Goal: Communication & Community: Answer question/provide support

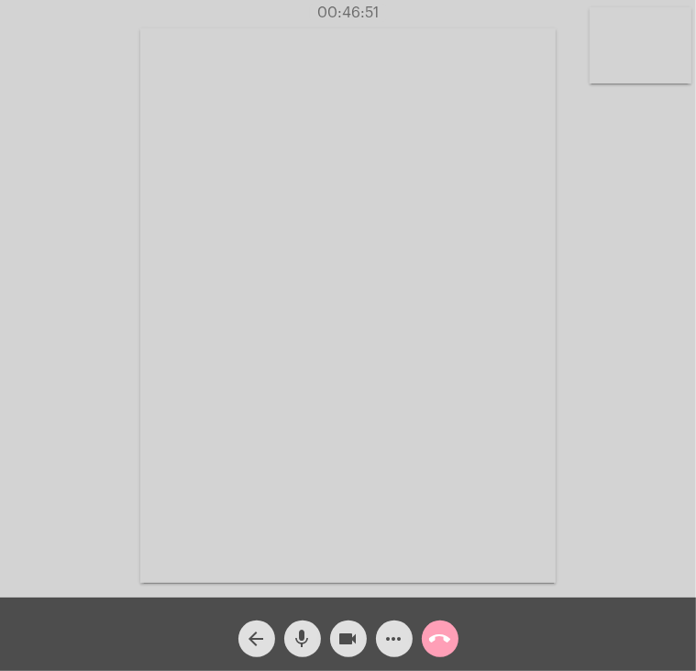
click at [437, 631] on mat-icon "call_end" at bounding box center [440, 638] width 22 height 22
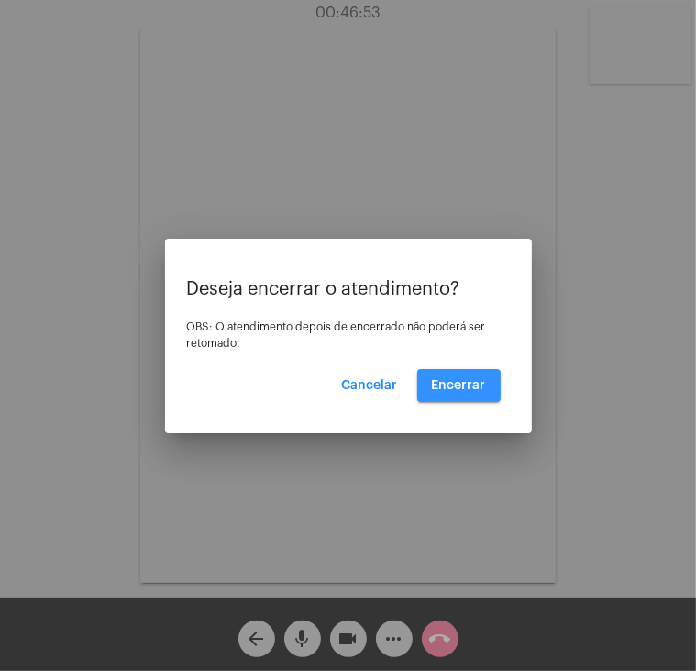
click at [453, 387] on span "Encerrar" at bounding box center [459, 385] width 54 height 13
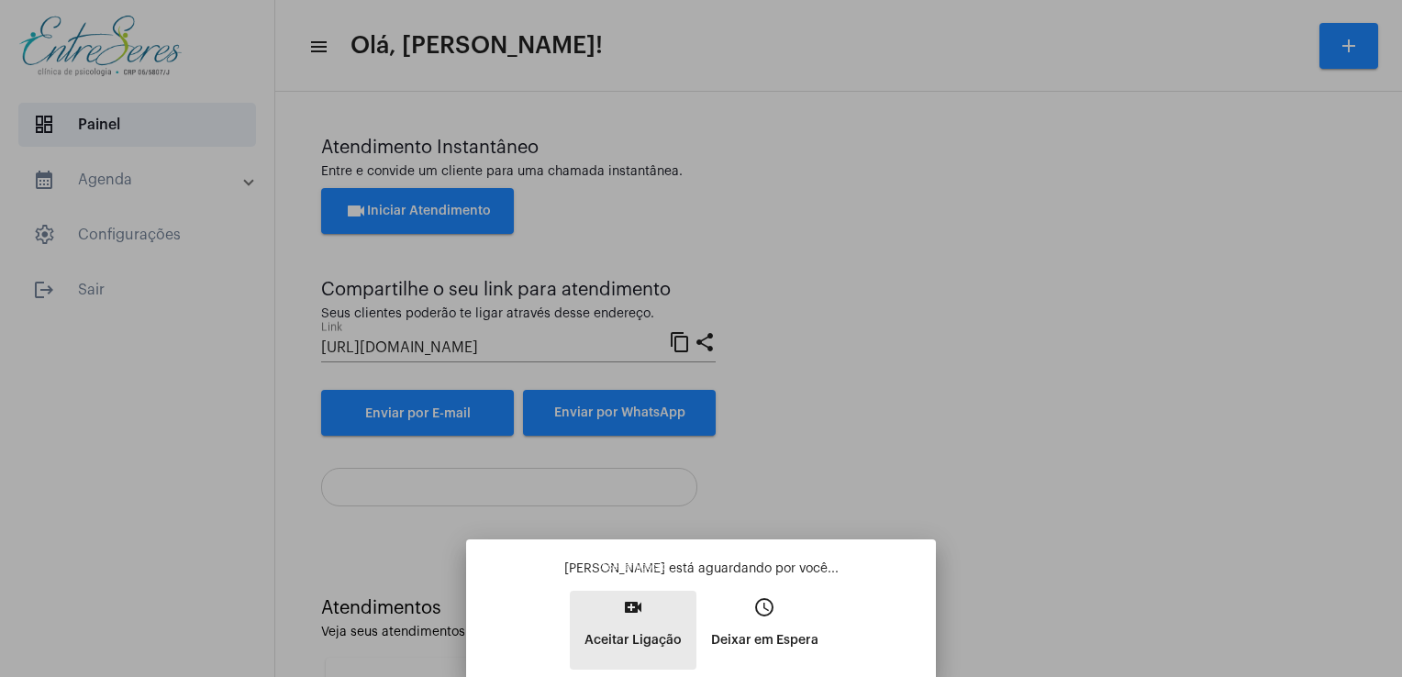
click at [657, 622] on button "video_call Aceitar Ligação" at bounding box center [633, 630] width 127 height 79
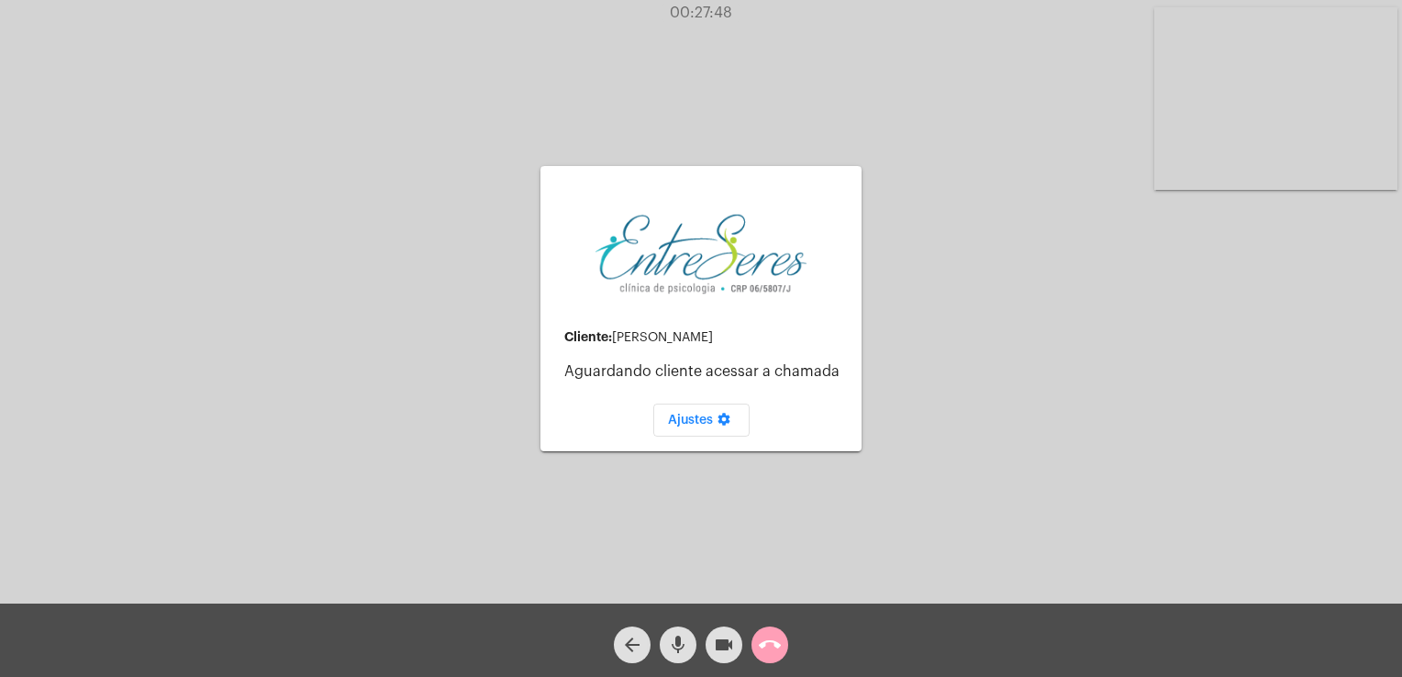
click at [695, 656] on mat-icon "call_end" at bounding box center [770, 645] width 22 height 22
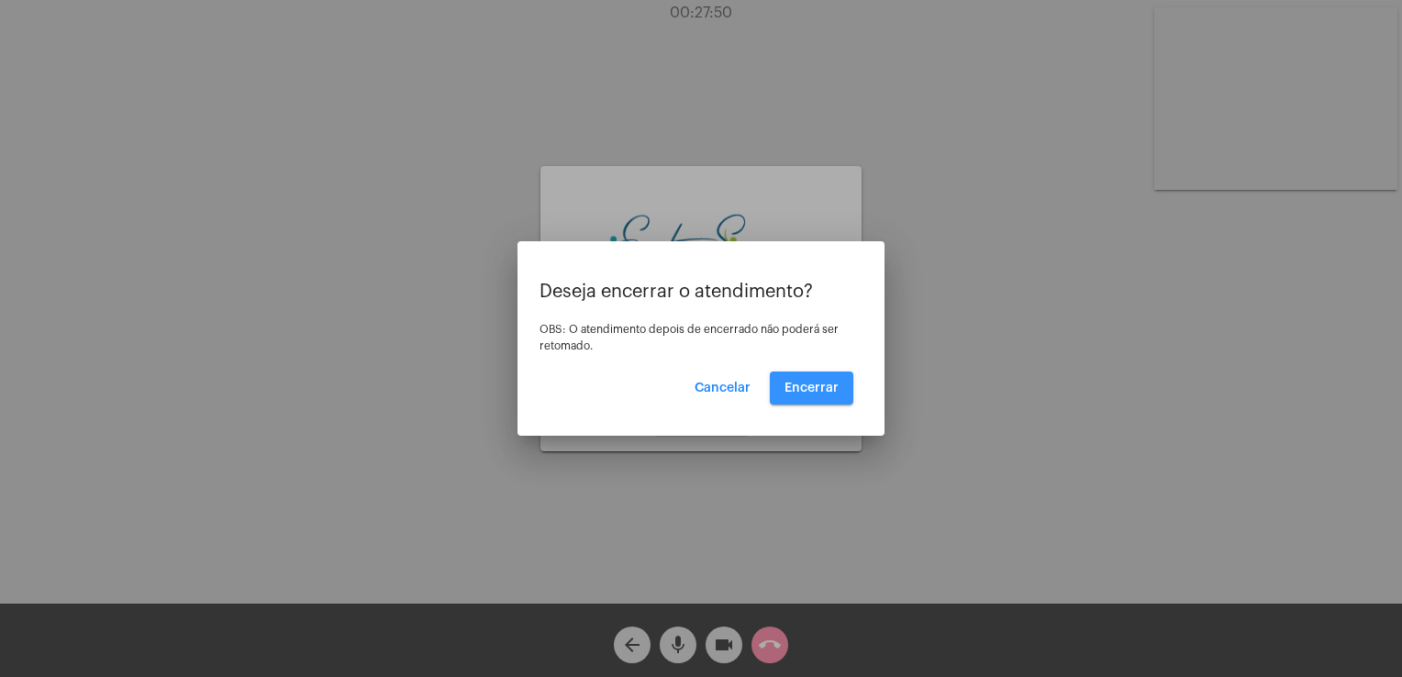
click at [695, 392] on span "Encerrar" at bounding box center [811, 388] width 54 height 13
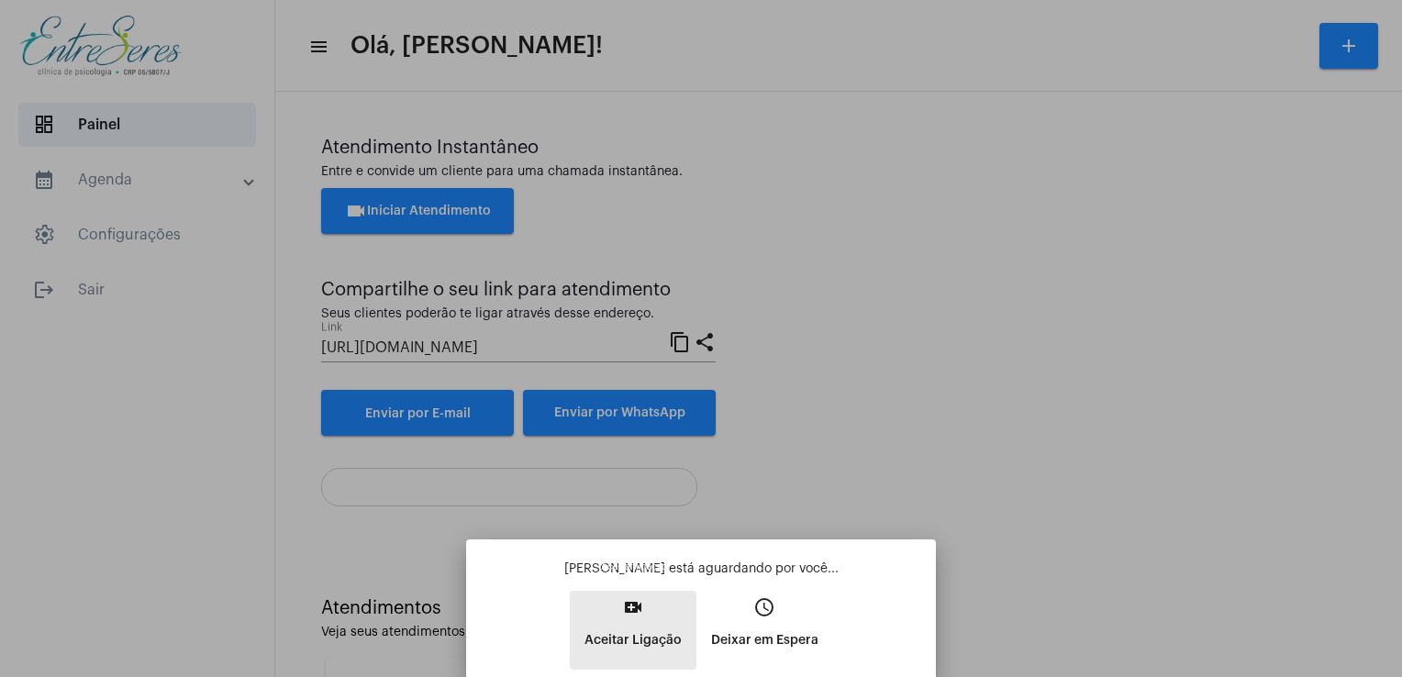
click at [643, 615] on mat-icon "video_call" at bounding box center [633, 607] width 22 height 22
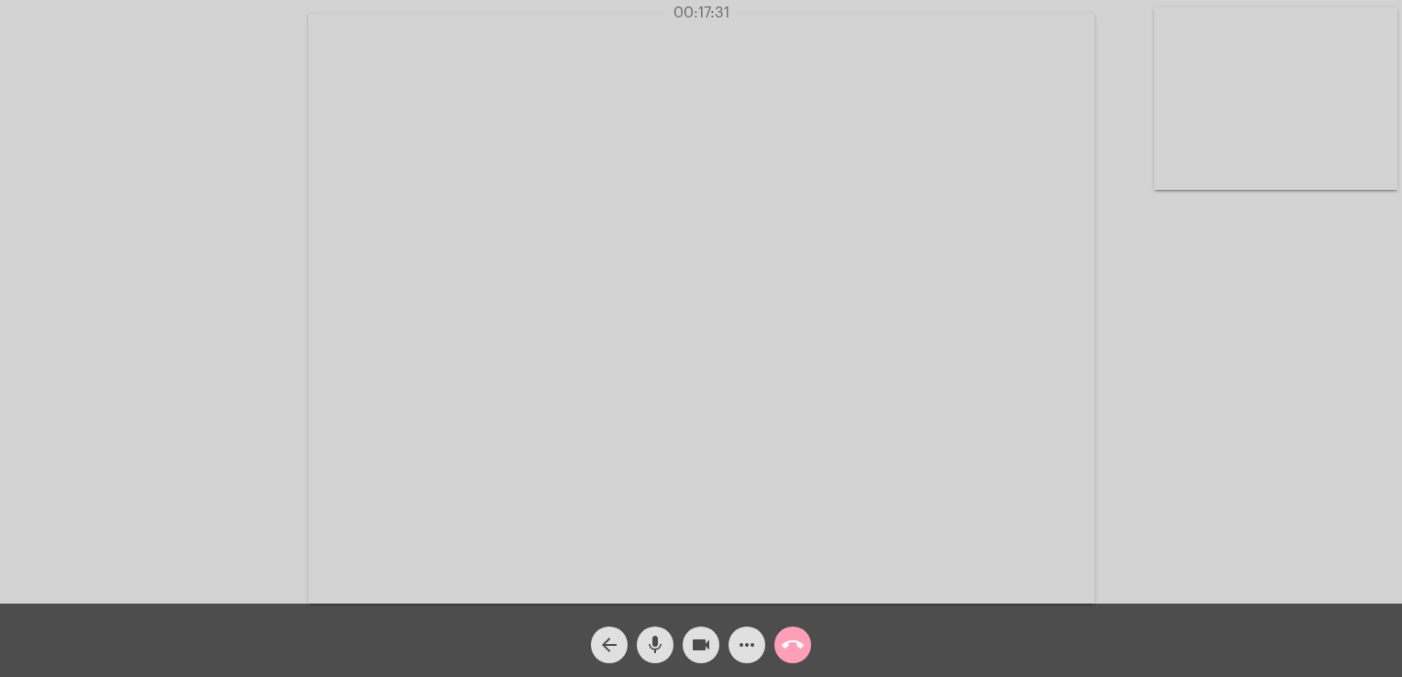
click at [695, 640] on mat-icon "call_end" at bounding box center [793, 645] width 22 height 22
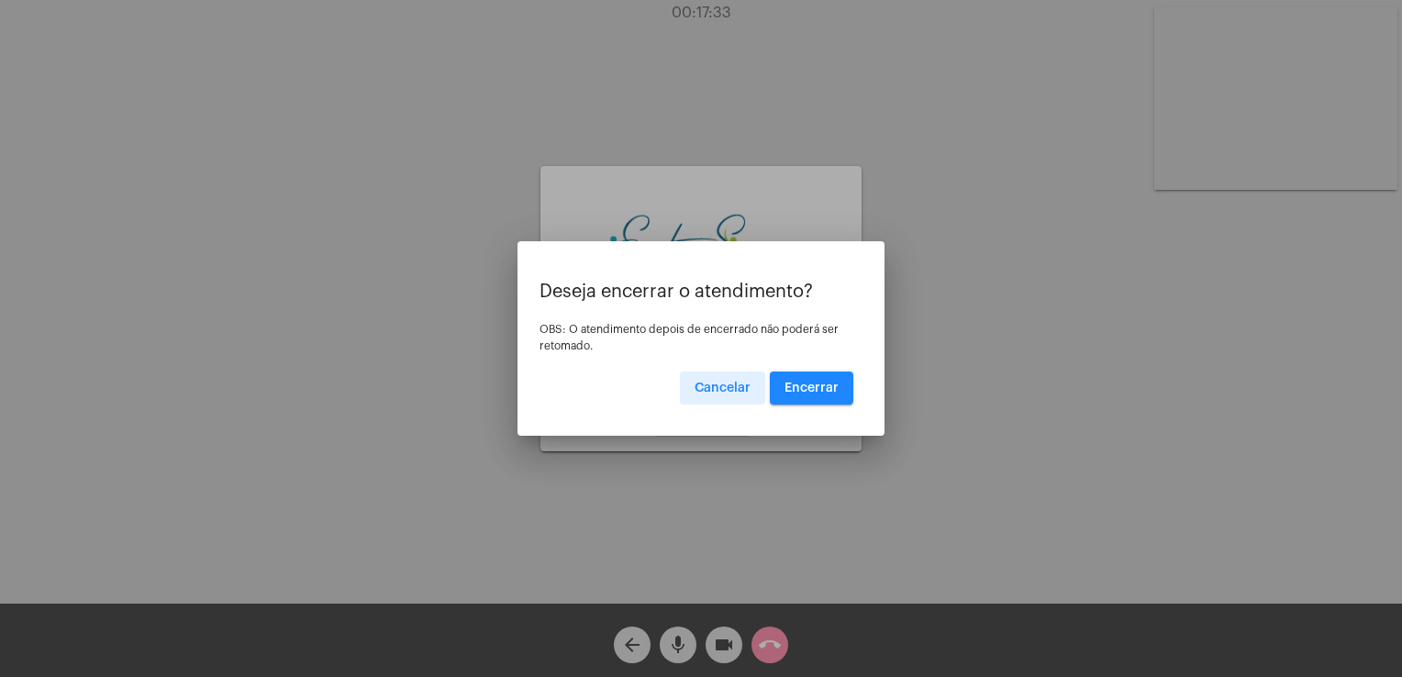
click at [695, 394] on button "Encerrar" at bounding box center [811, 388] width 83 height 33
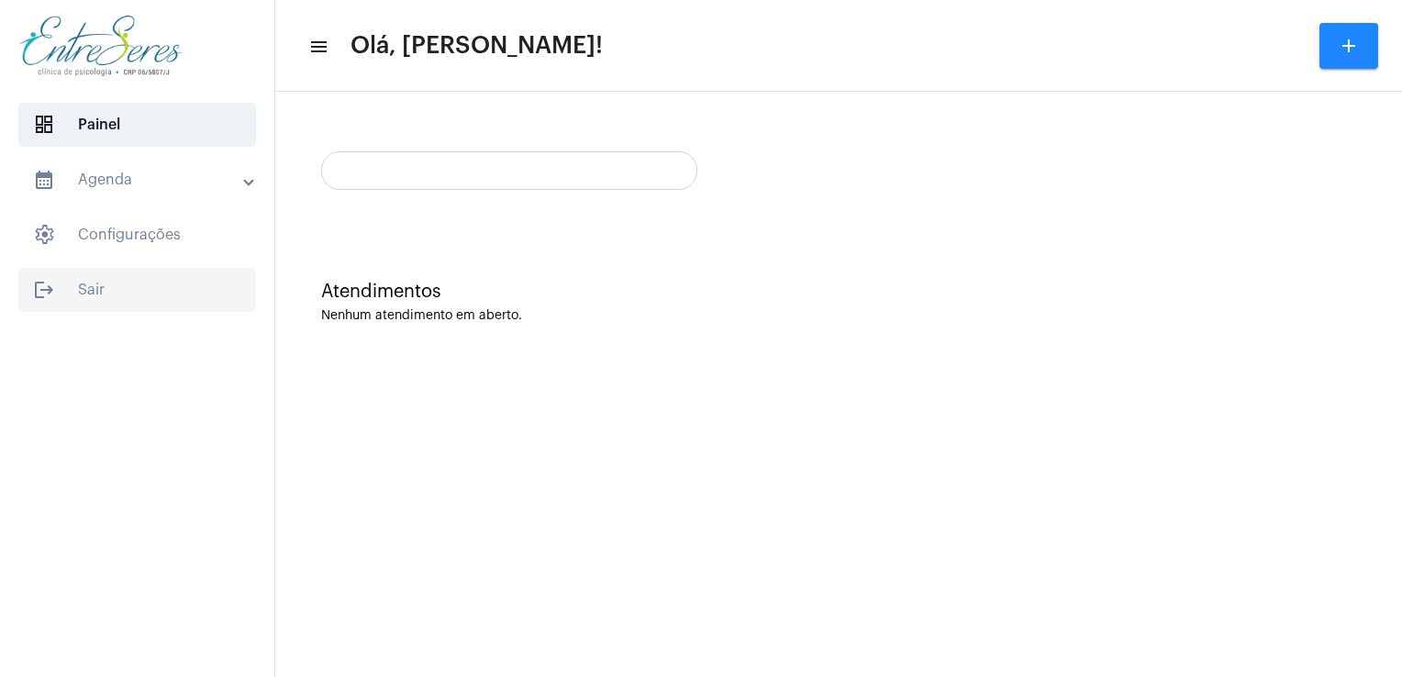
click at [118, 281] on span "logout Sair" at bounding box center [137, 290] width 238 height 44
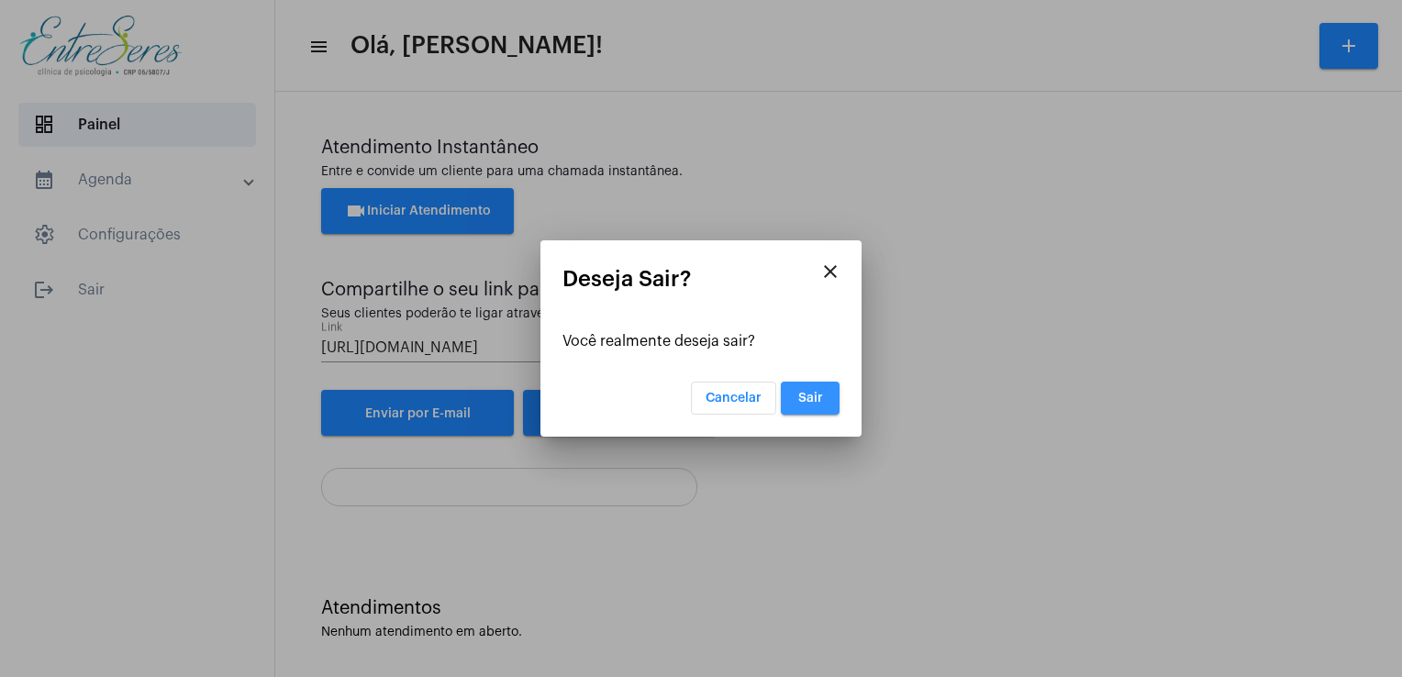
click at [695, 413] on button "Sair" at bounding box center [810, 398] width 59 height 33
